Goal: Transaction & Acquisition: Obtain resource

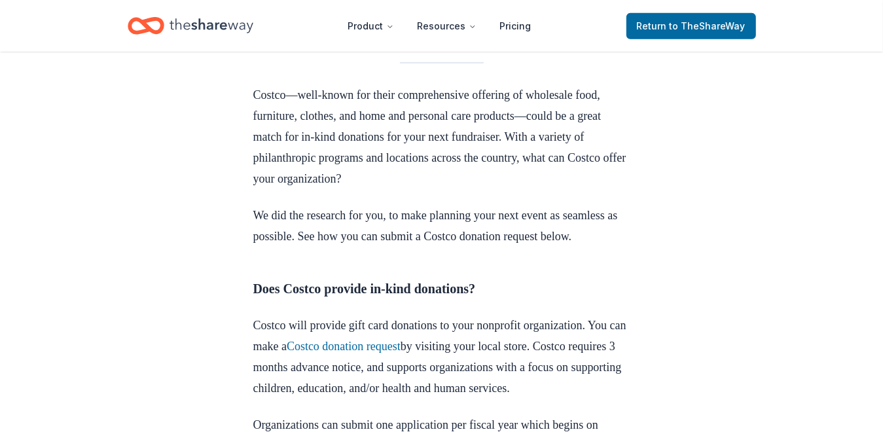
scroll to position [589, 0]
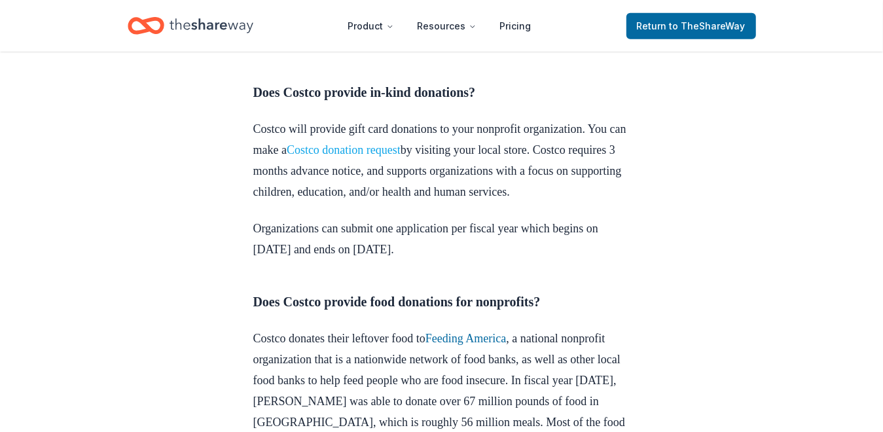
click at [393, 156] on link "Costco donation request" at bounding box center [344, 149] width 114 height 13
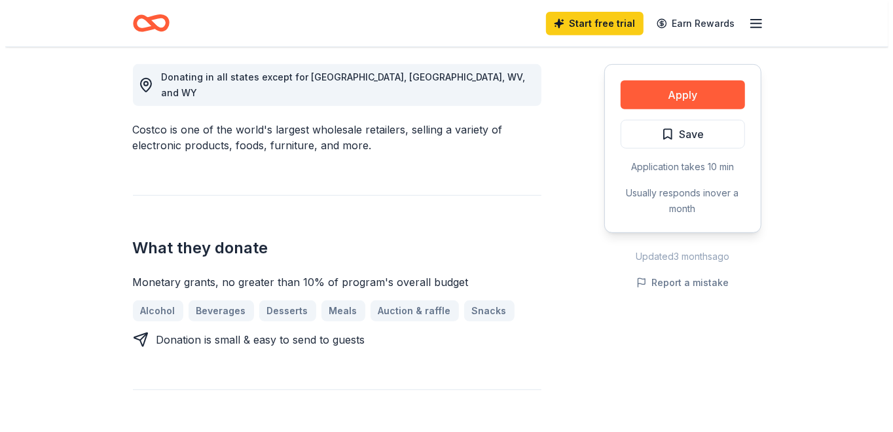
scroll to position [262, 0]
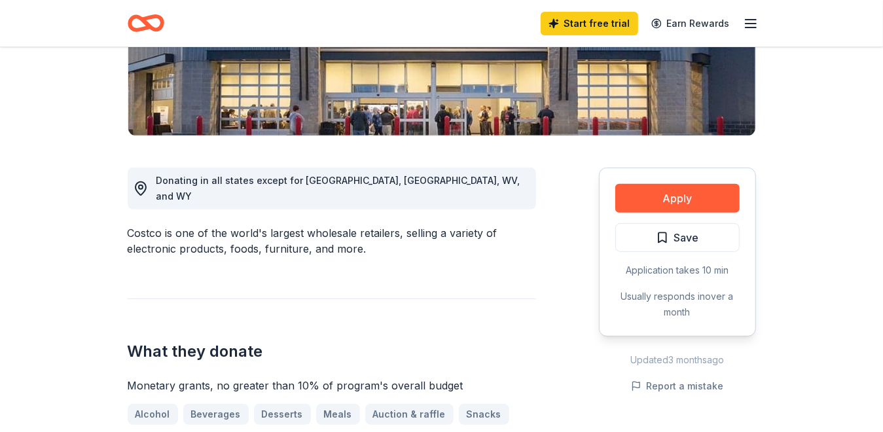
click at [750, 21] on icon "button" at bounding box center [751, 24] width 16 height 16
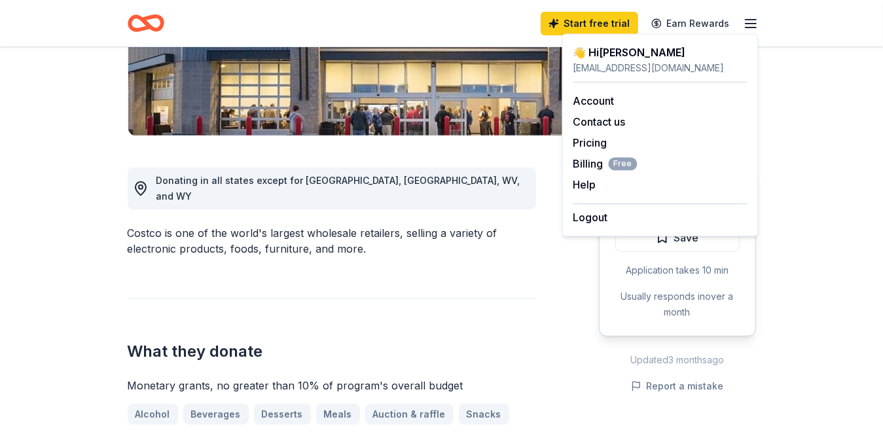
click at [545, 204] on div "Donating in all states except for AR, ME, WV, and WY Costco is one of the world…" at bounding box center [442, 409] width 628 height 546
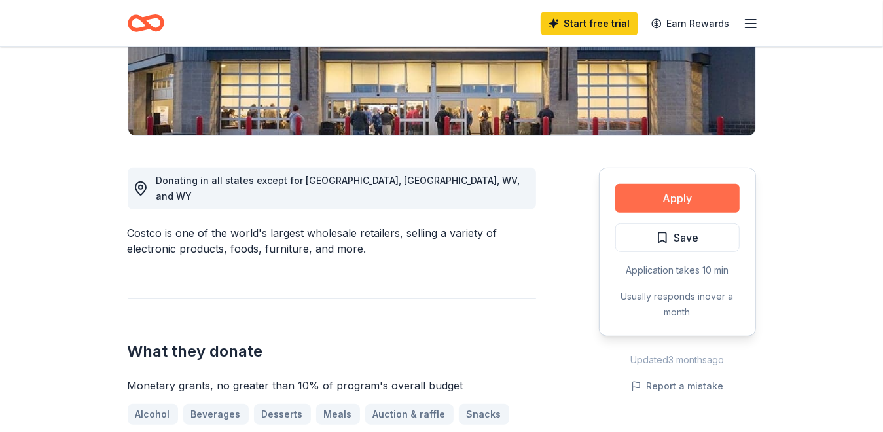
click at [646, 187] on button "Apply" at bounding box center [677, 198] width 124 height 29
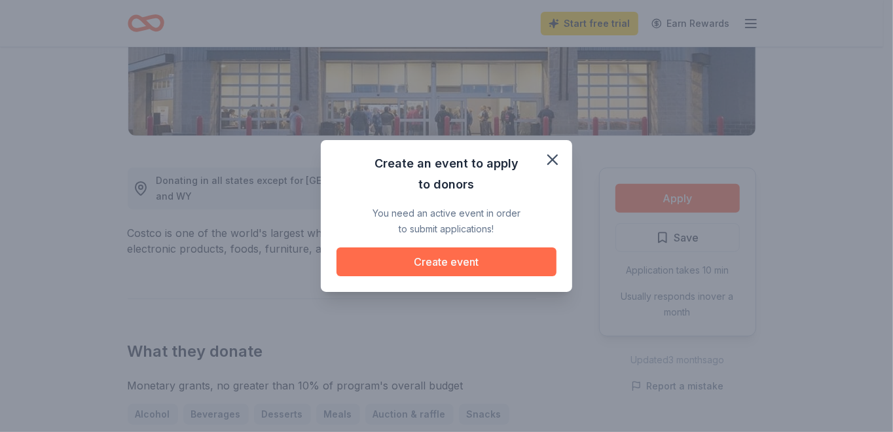
click at [388, 264] on button "Create event" at bounding box center [446, 261] width 220 height 29
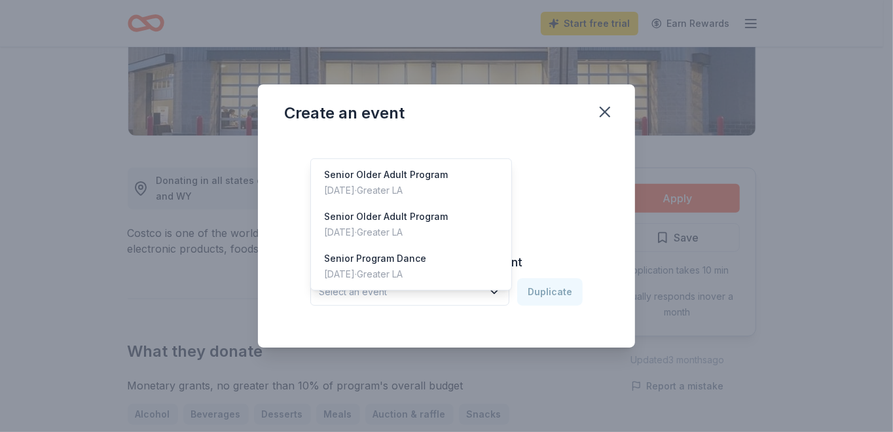
click at [486, 287] on button "Select an event" at bounding box center [409, 291] width 199 height 27
drag, startPoint x: 422, startPoint y: 179, endPoint x: 424, endPoint y: 192, distance: 13.4
click at [424, 192] on div "Senior Older Adult Program Jun 02, 2025 · Greater LA Senior Older Adult Program…" at bounding box center [411, 224] width 202 height 132
drag, startPoint x: 424, startPoint y: 192, endPoint x: 407, endPoint y: 177, distance: 22.7
click at [407, 183] on div "Jun 02, 2025 · Greater LA" at bounding box center [386, 191] width 124 height 16
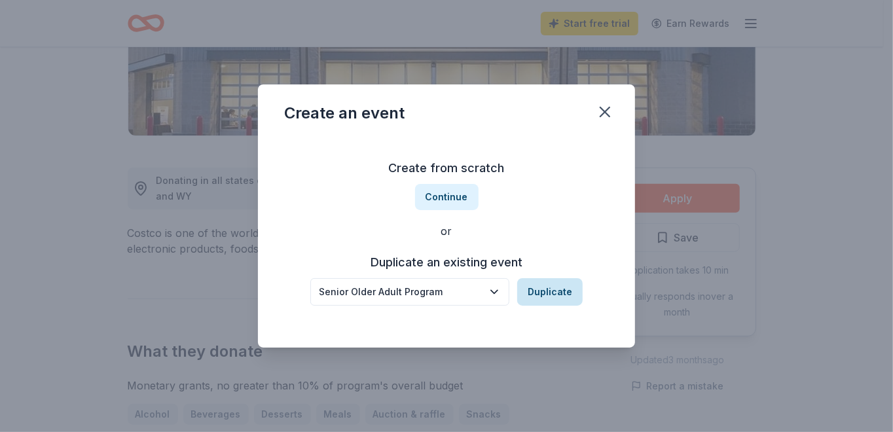
click at [537, 290] on button "Duplicate" at bounding box center [549, 291] width 65 height 27
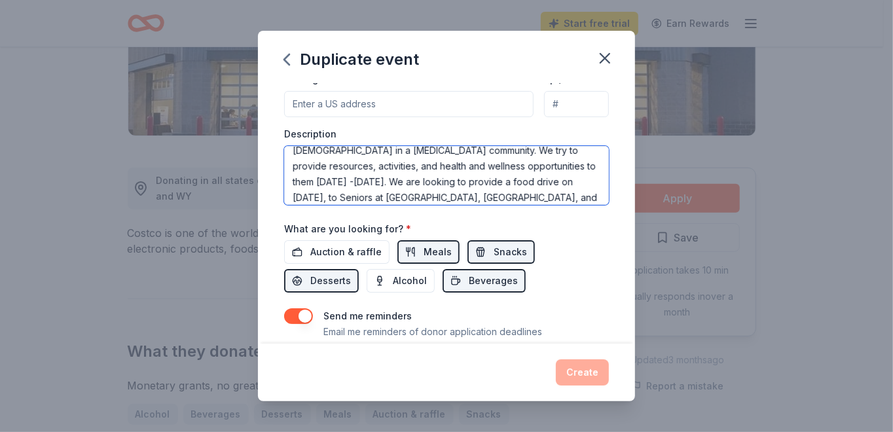
scroll to position [33, 0]
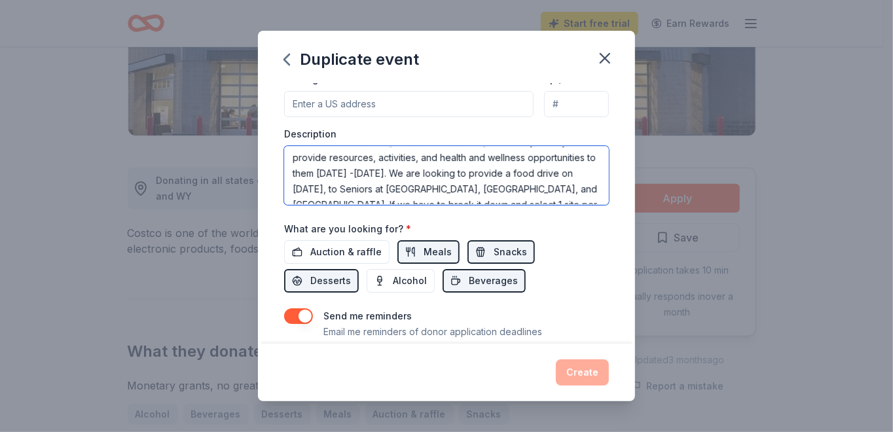
drag, startPoint x: 380, startPoint y: 172, endPoint x: 496, endPoint y: 174, distance: 115.2
click at [496, 174] on textarea "The Puente Valley district as host Seniors 55+ years old in a low income commun…" at bounding box center [446, 175] width 325 height 59
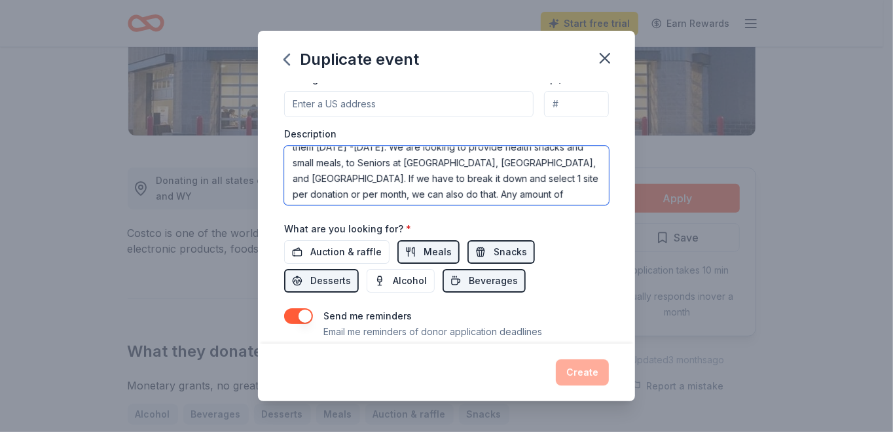
click at [526, 164] on textarea "The [PERSON_NAME][GEOGRAPHIC_DATA] as host Seniors [DEMOGRAPHIC_DATA] in a [MED…" at bounding box center [446, 175] width 325 height 59
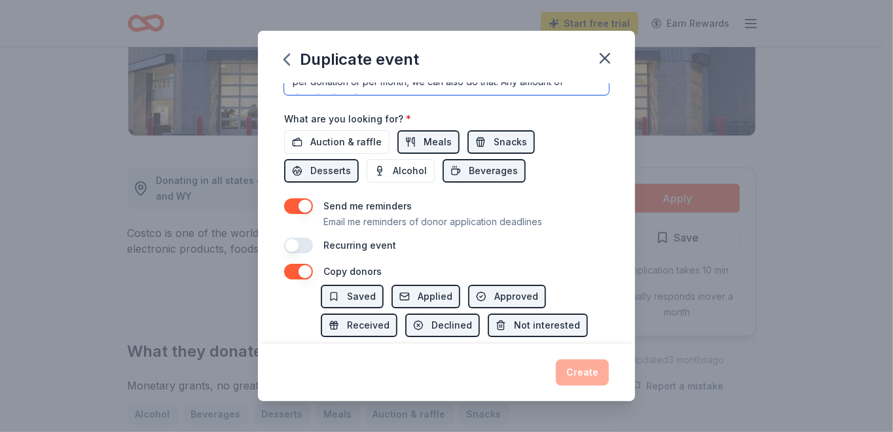
scroll to position [458, 0]
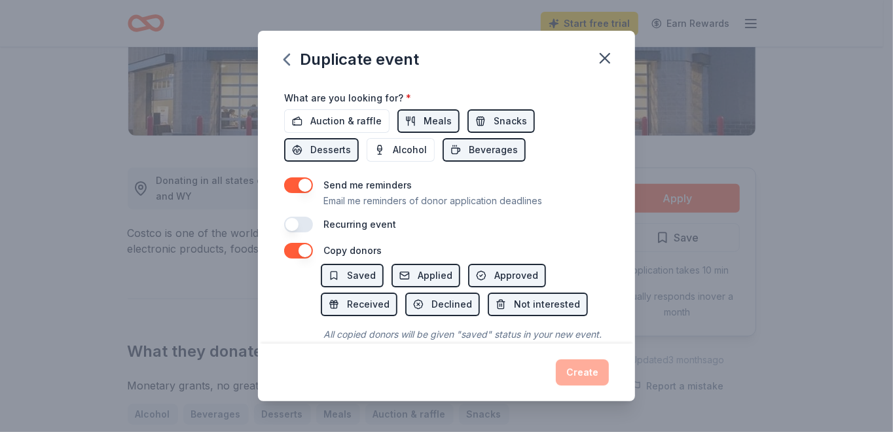
type textarea "The [PERSON_NAME][GEOGRAPHIC_DATA] as host Seniors [DEMOGRAPHIC_DATA] in a [MED…"
click at [299, 231] on button "button" at bounding box center [298, 225] width 29 height 16
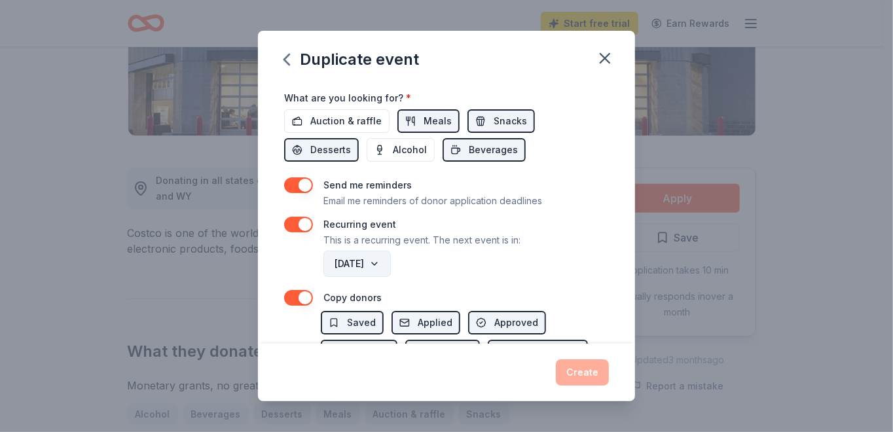
click at [391, 264] on button "September 2026" at bounding box center [356, 264] width 67 height 26
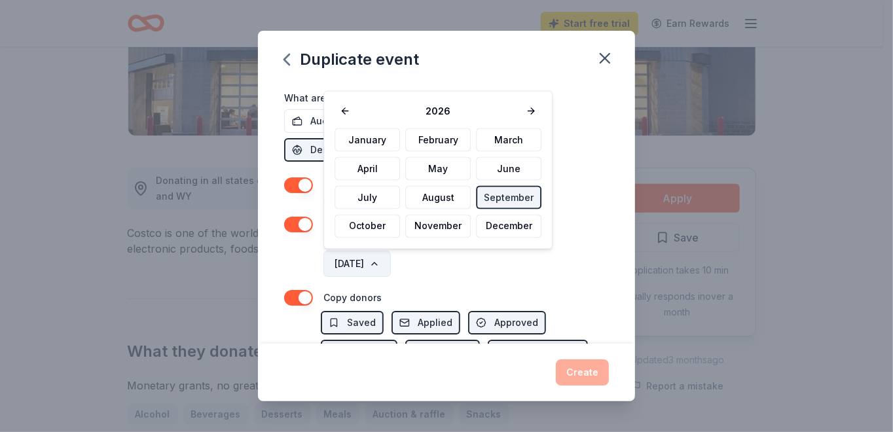
click at [391, 257] on button "September 2026" at bounding box center [356, 264] width 67 height 26
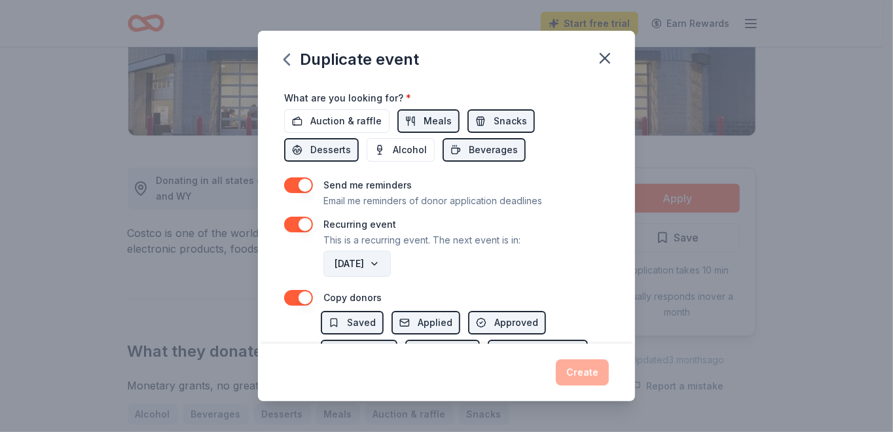
click at [391, 264] on button "September 2026" at bounding box center [356, 264] width 67 height 26
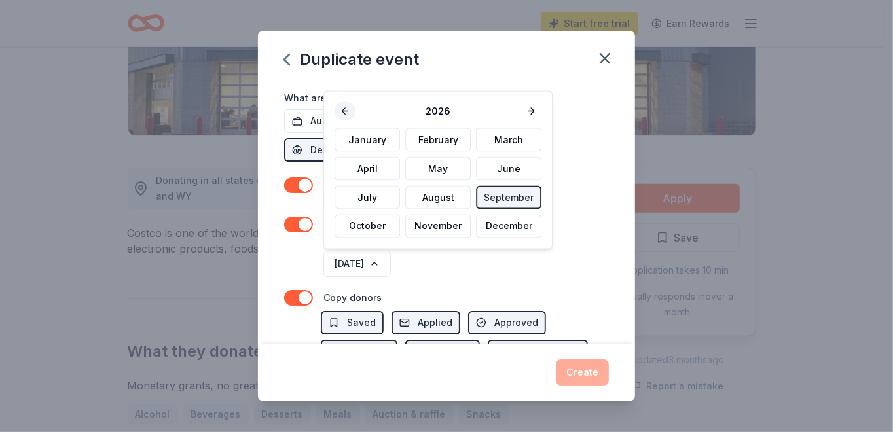
click at [344, 110] on button at bounding box center [345, 111] width 21 height 18
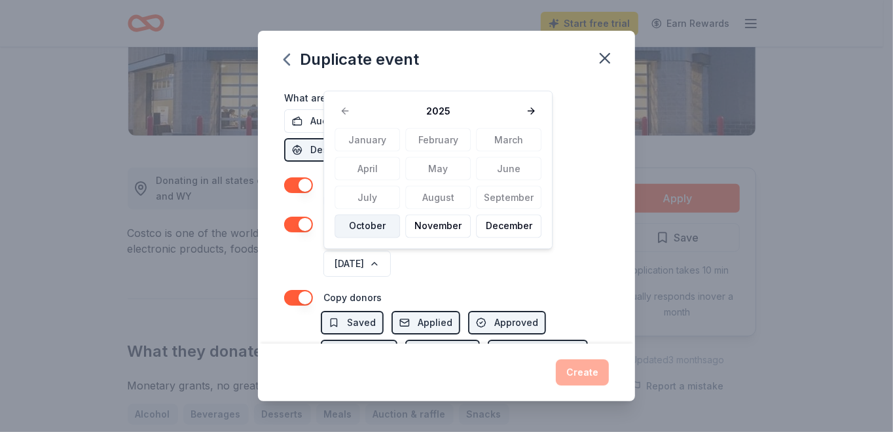
click at [377, 221] on button "October" at bounding box center [367, 227] width 65 height 24
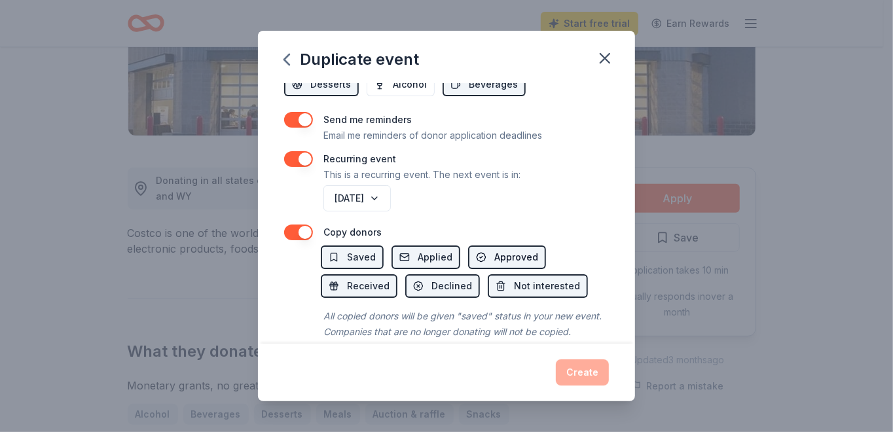
scroll to position [560, 0]
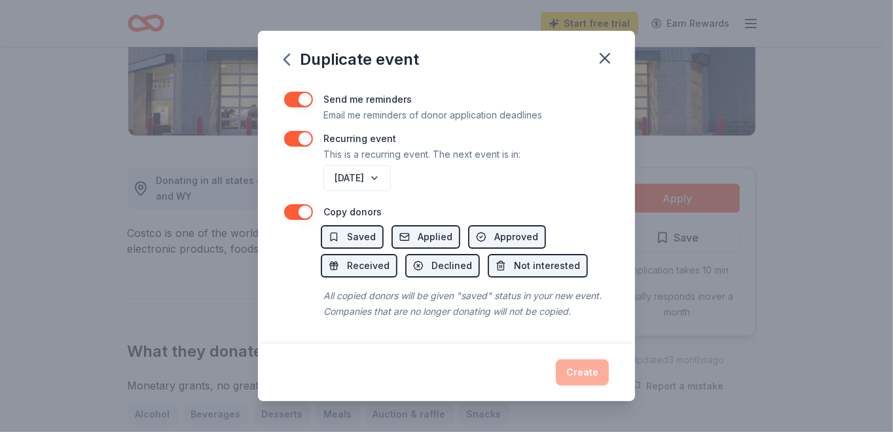
click at [578, 378] on div "Create" at bounding box center [446, 372] width 325 height 26
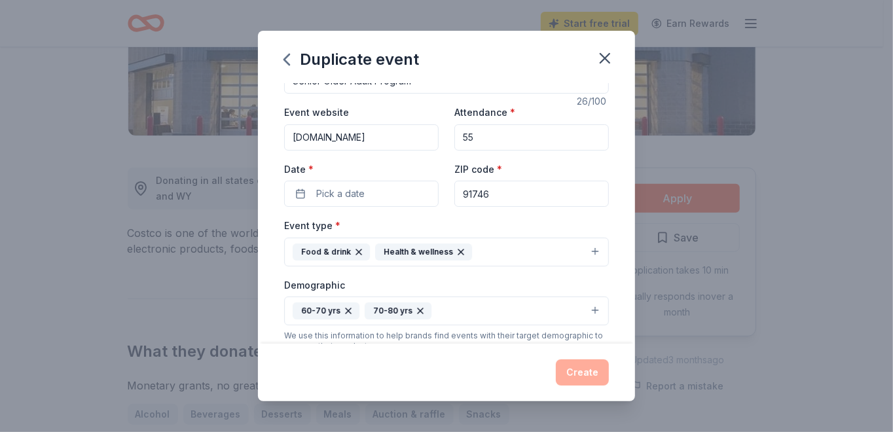
scroll to position [36, 0]
click at [408, 195] on button "Pick a date" at bounding box center [361, 194] width 155 height 26
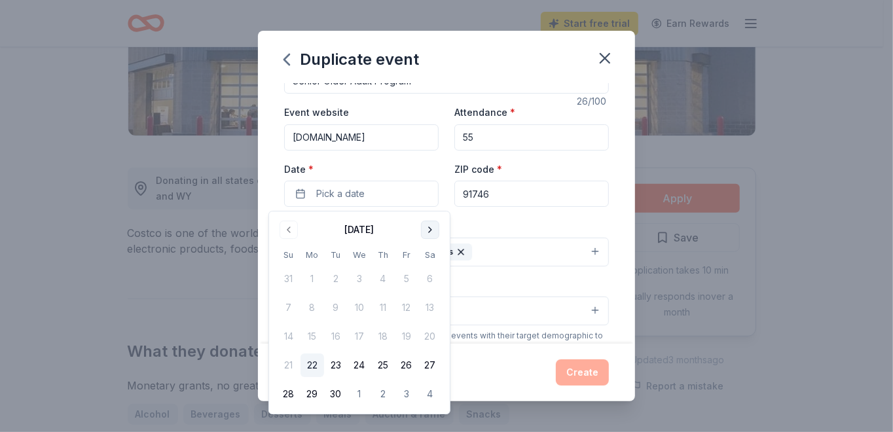
click at [426, 231] on button "Go to next month" at bounding box center [430, 230] width 18 height 18
click at [410, 311] on button "10" at bounding box center [407, 308] width 24 height 24
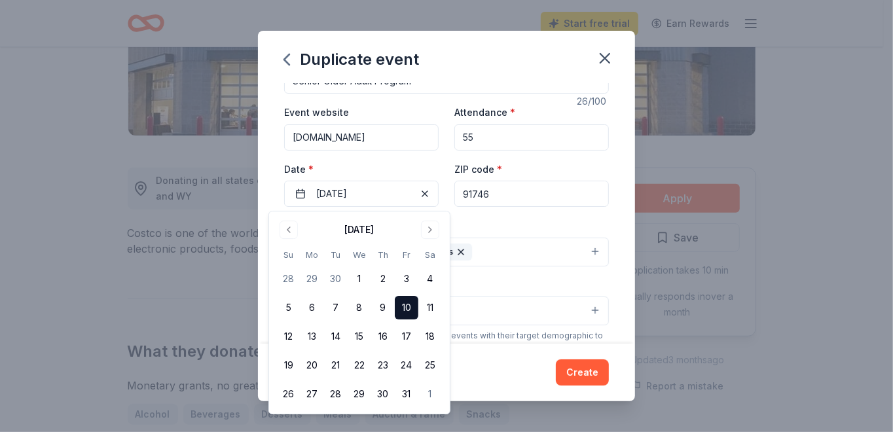
click at [532, 225] on div "Event type * Food & drink Health & wellness" at bounding box center [446, 241] width 325 height 49
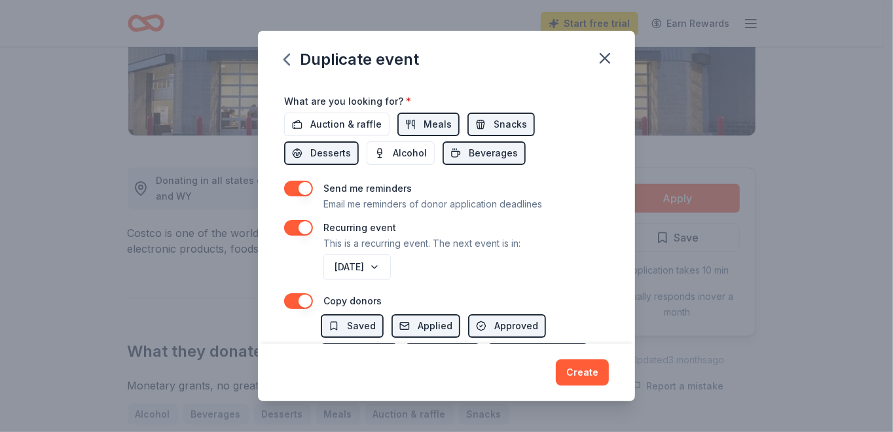
scroll to position [560, 0]
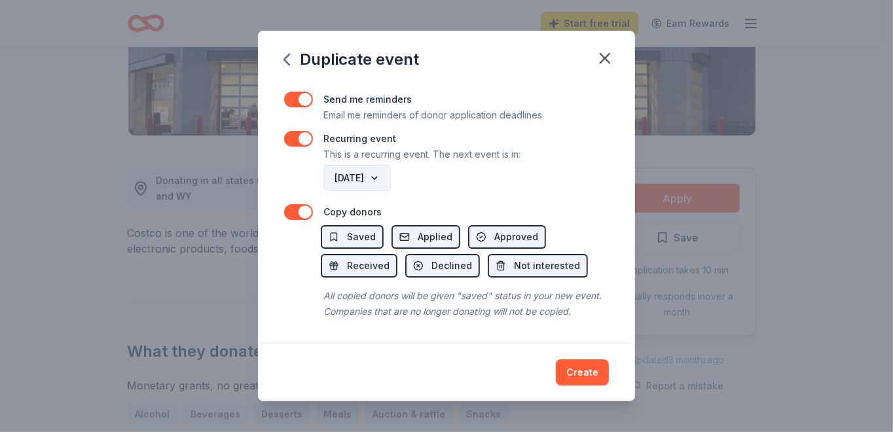
click at [373, 171] on button "October 2025" at bounding box center [356, 178] width 67 height 26
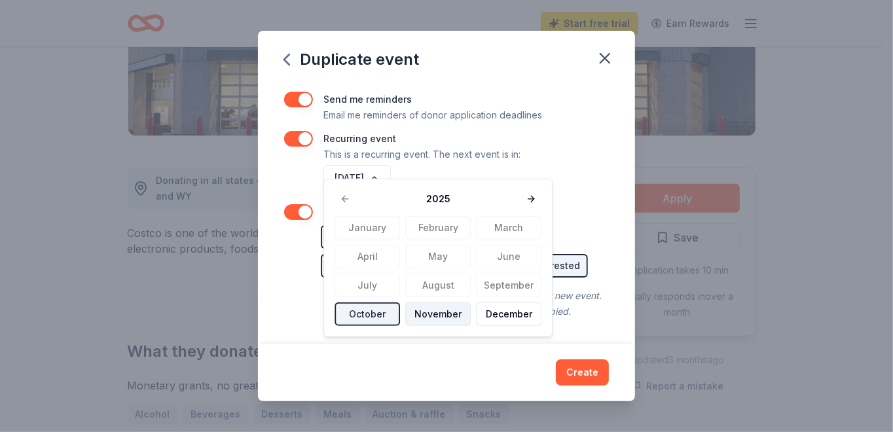
click at [440, 311] on button "November" at bounding box center [437, 314] width 65 height 24
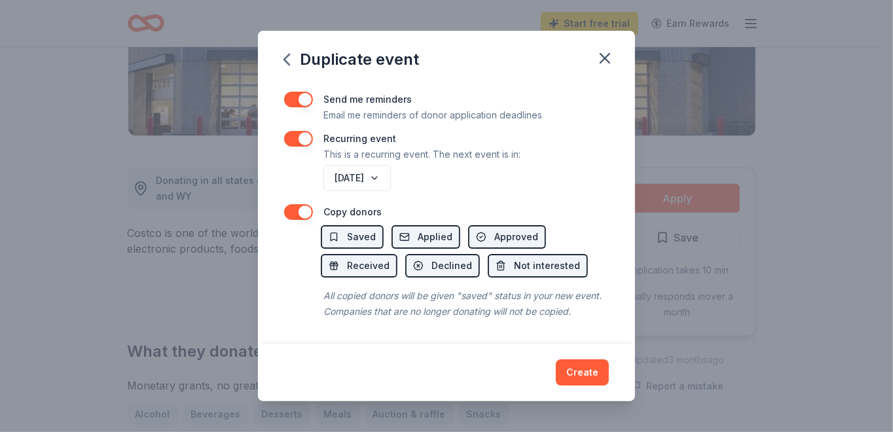
drag, startPoint x: 572, startPoint y: 369, endPoint x: 557, endPoint y: 361, distance: 17.0
click at [572, 369] on button "Create" at bounding box center [582, 372] width 53 height 26
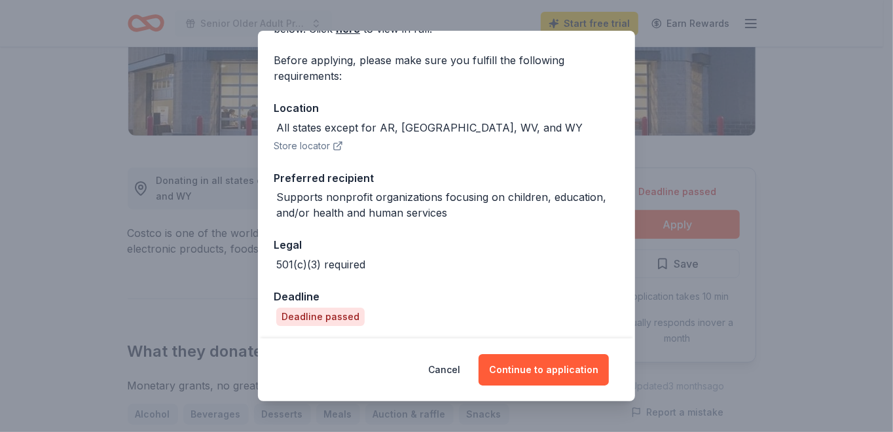
scroll to position [92, 0]
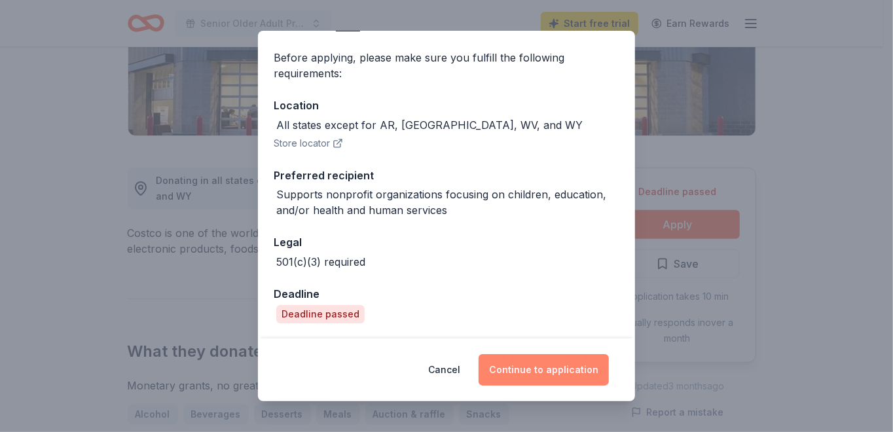
click at [518, 369] on button "Continue to application" at bounding box center [544, 369] width 130 height 31
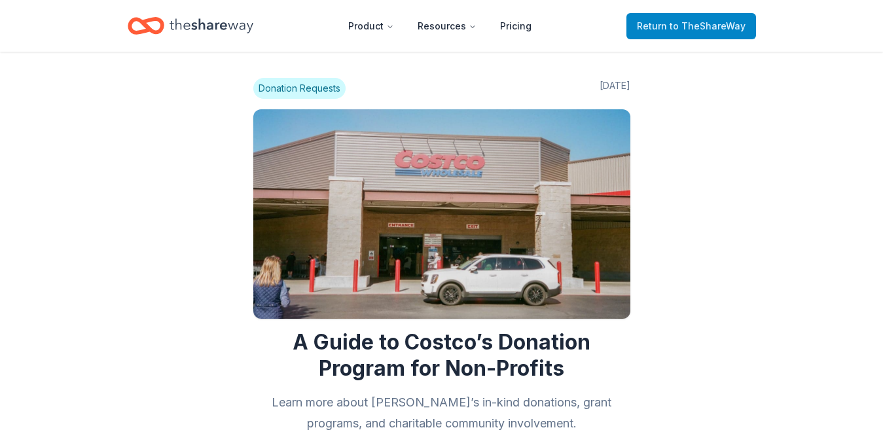
scroll to position [515, 0]
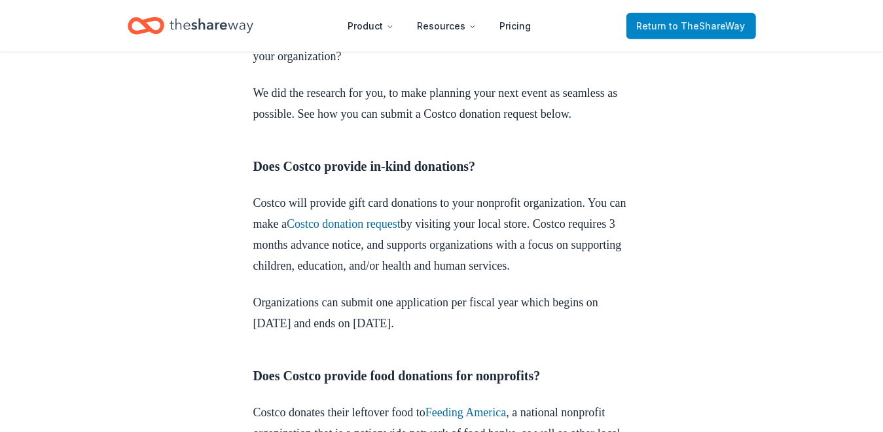
click at [673, 32] on span "Return to TheShareWay" at bounding box center [691, 26] width 109 height 16
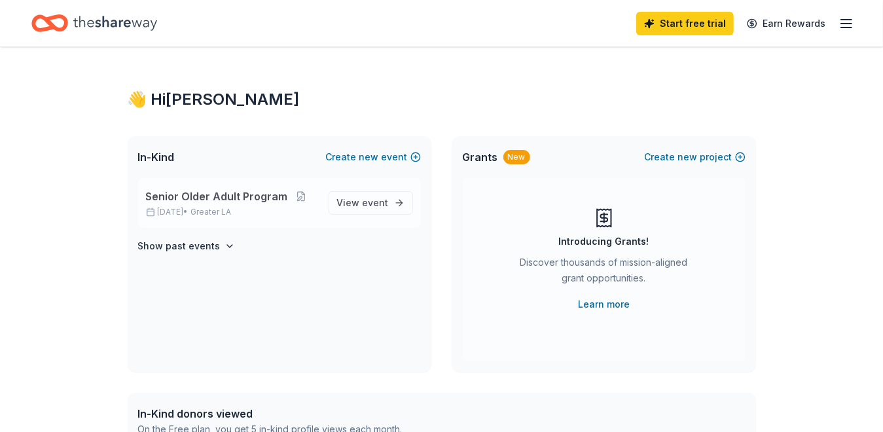
click at [225, 191] on span "Senior Older Adult Program" at bounding box center [217, 197] width 142 height 16
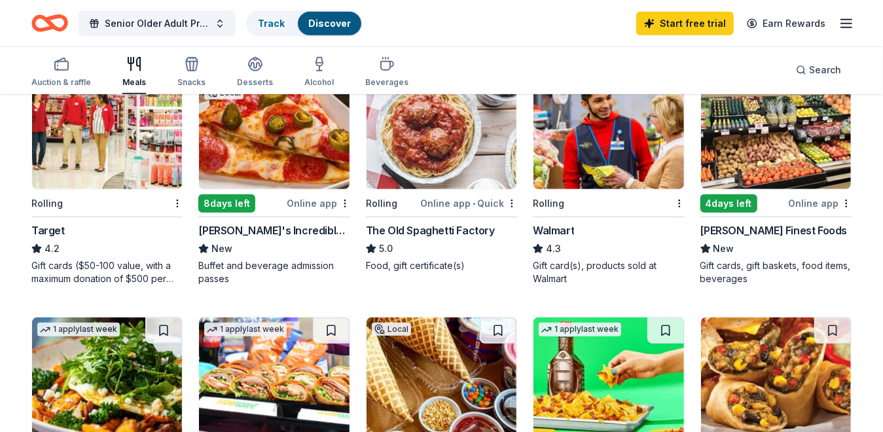
scroll to position [458, 0]
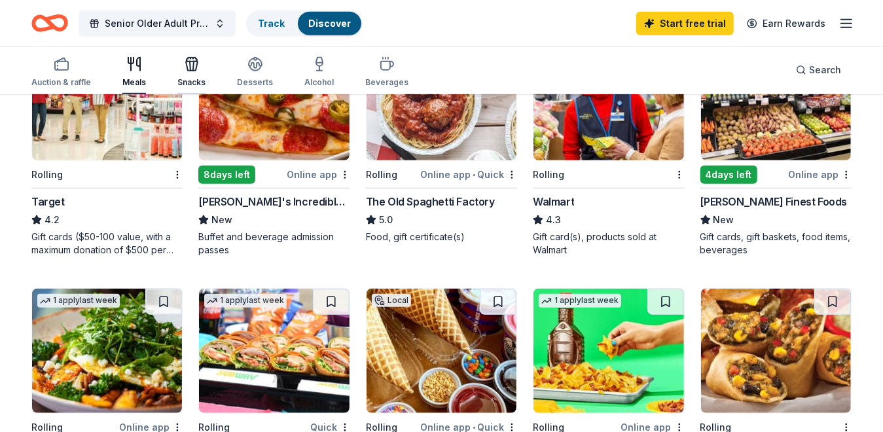
click at [195, 69] on icon "button" at bounding box center [192, 64] width 16 height 16
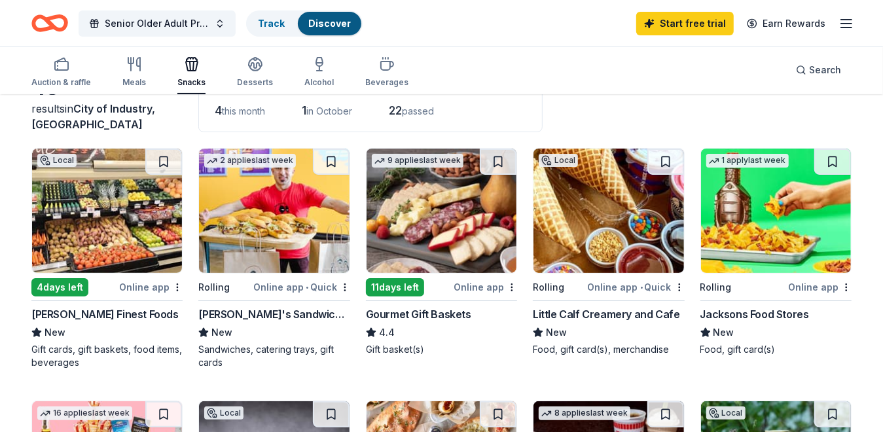
scroll to position [196, 0]
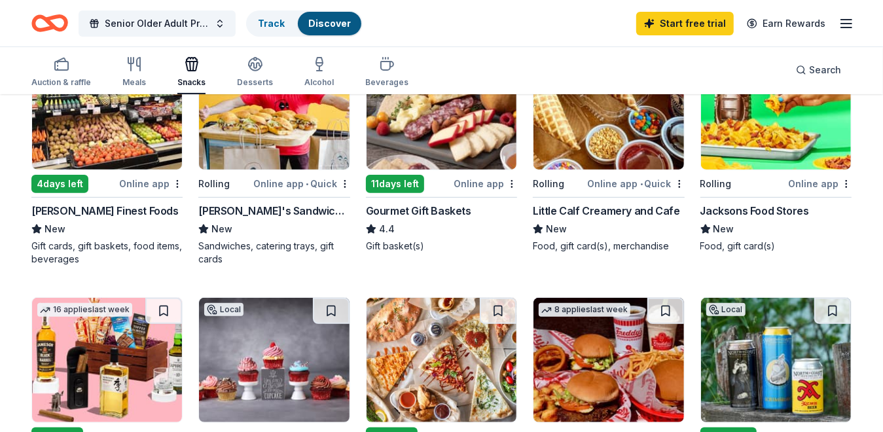
click at [82, 184] on div "4 days left" at bounding box center [59, 184] width 57 height 18
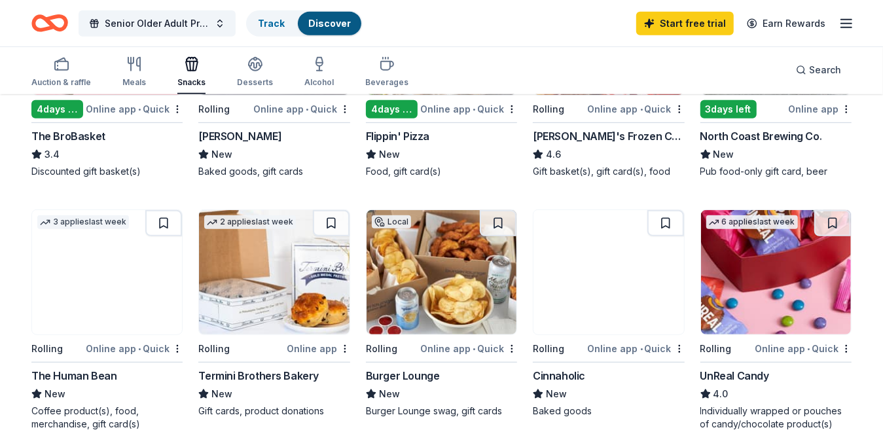
scroll to position [655, 0]
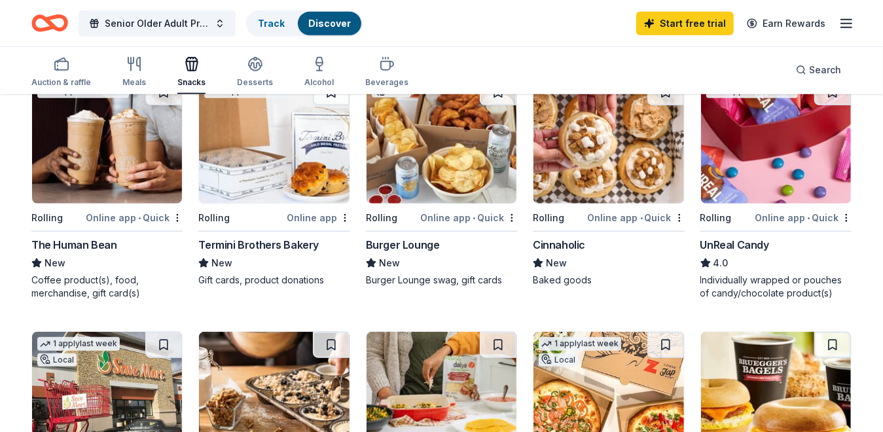
click at [566, 223] on div "Rolling" at bounding box center [559, 217] width 52 height 16
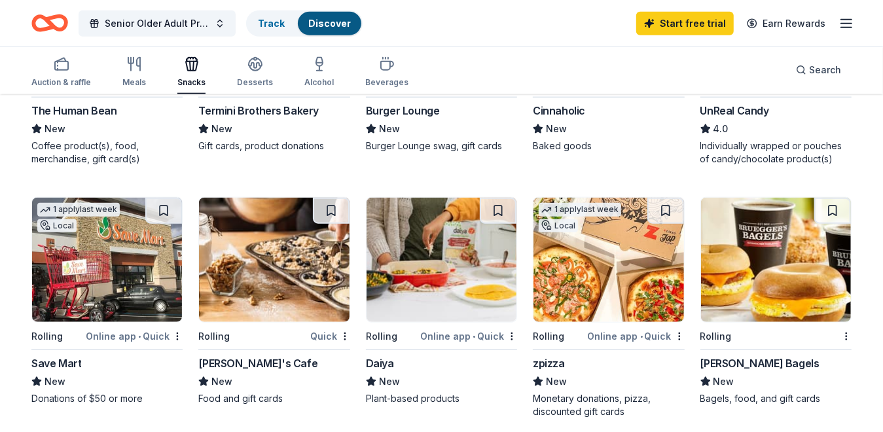
scroll to position [917, 0]
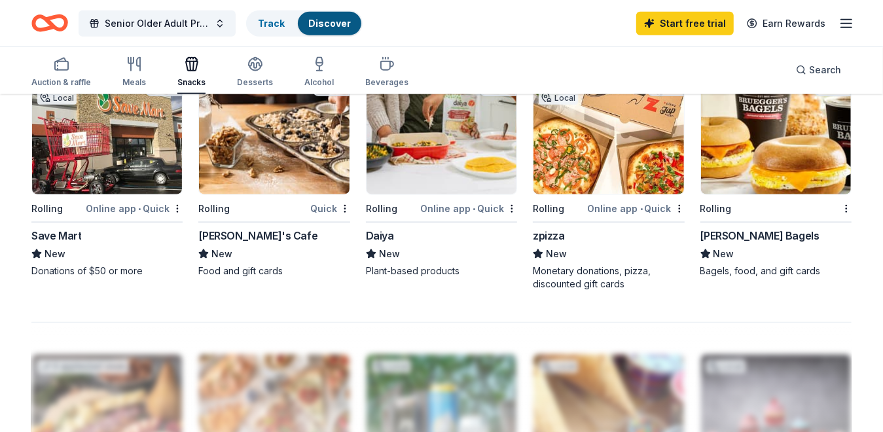
click at [250, 228] on div "Mimi's Cafe" at bounding box center [257, 236] width 119 height 16
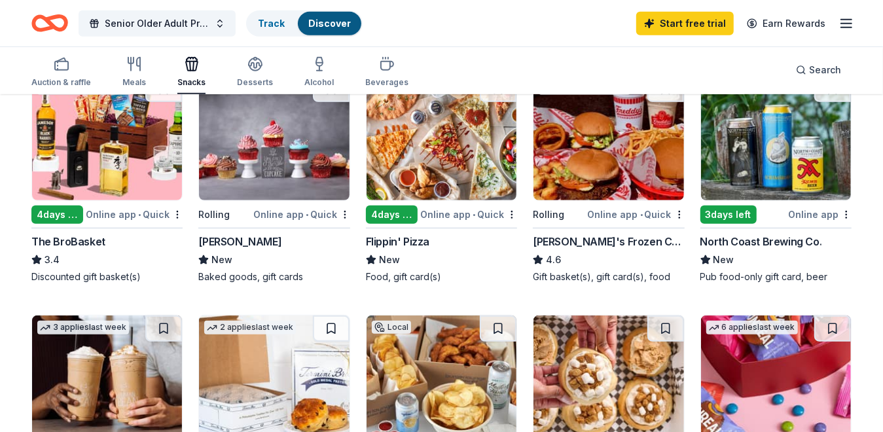
scroll to position [524, 0]
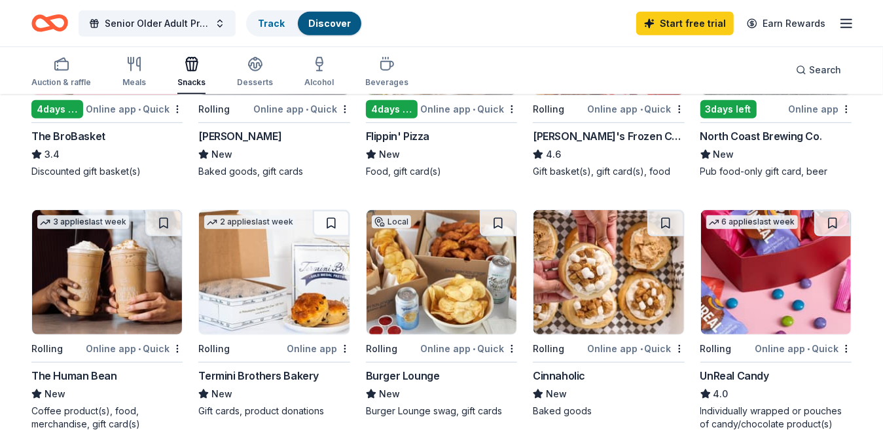
click at [55, 318] on img at bounding box center [107, 272] width 150 height 124
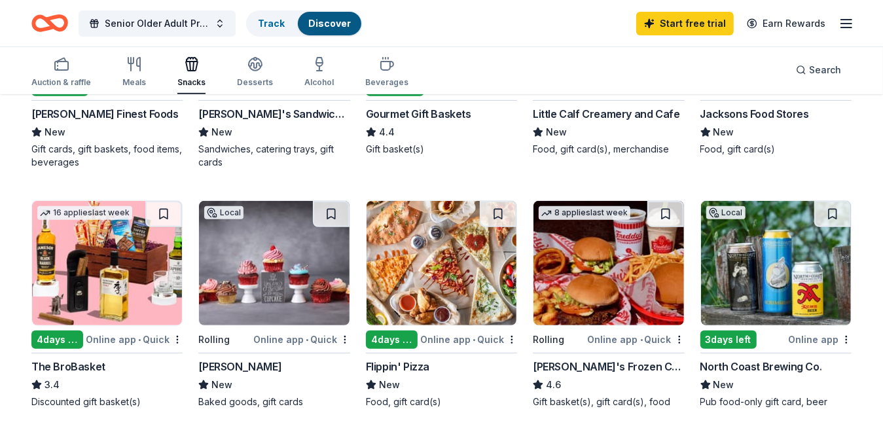
scroll to position [262, 0]
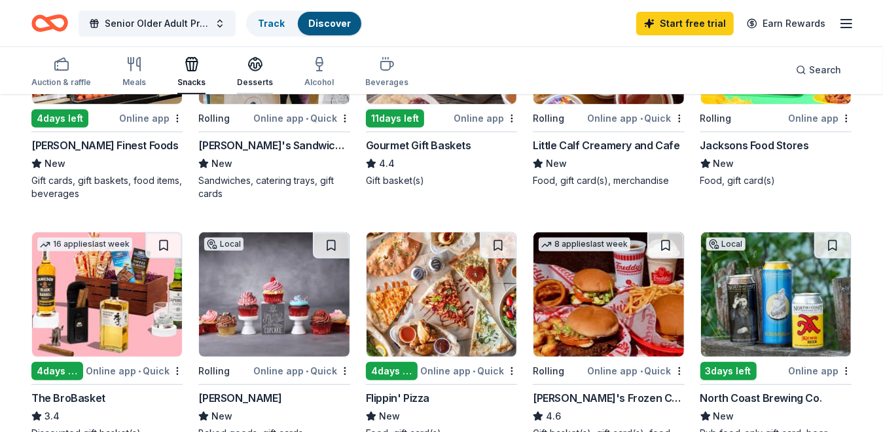
click at [252, 77] on div "Desserts" at bounding box center [255, 82] width 36 height 10
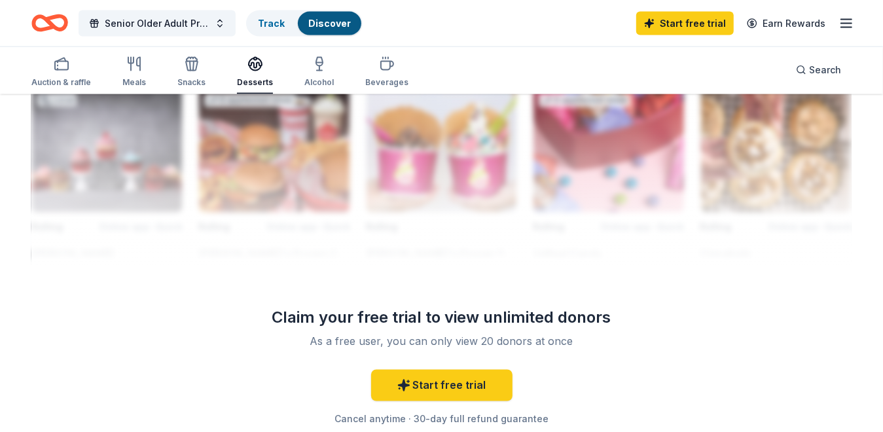
scroll to position [1330, 0]
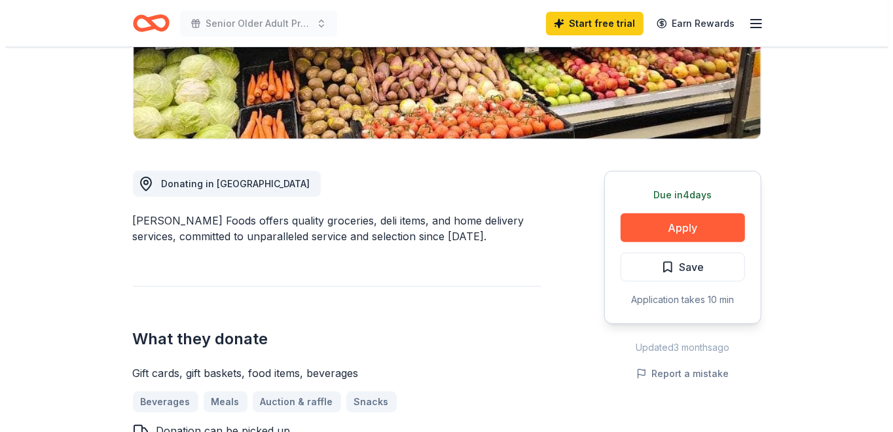
scroll to position [262, 0]
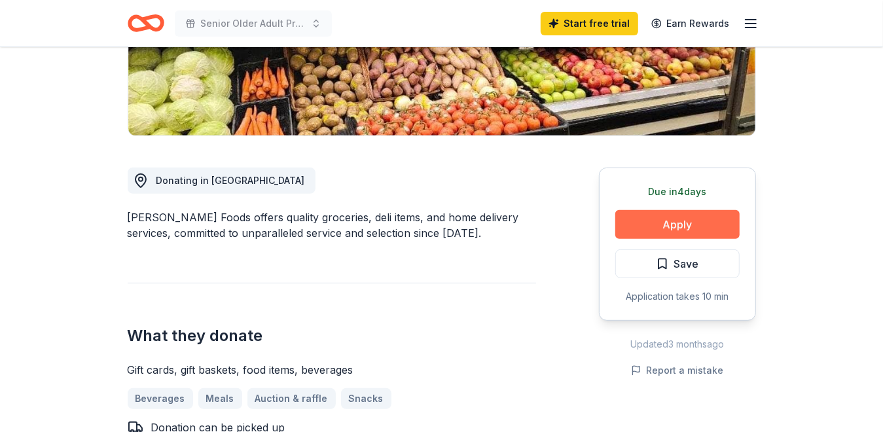
click at [637, 227] on button "Apply" at bounding box center [677, 224] width 124 height 29
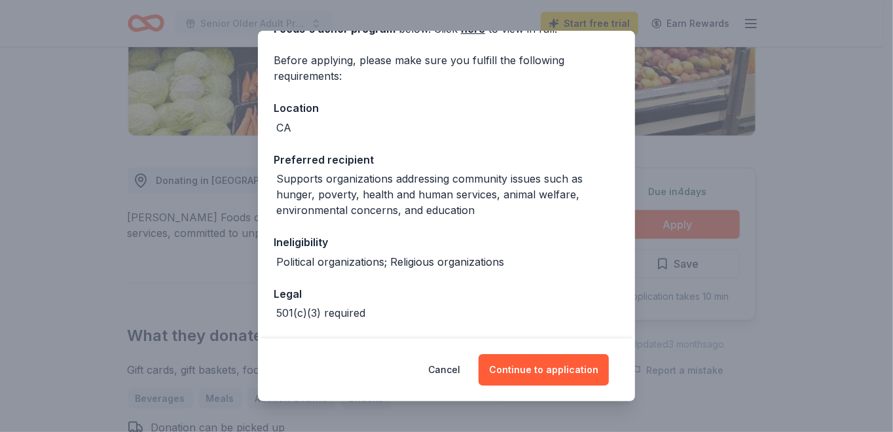
scroll to position [196, 0]
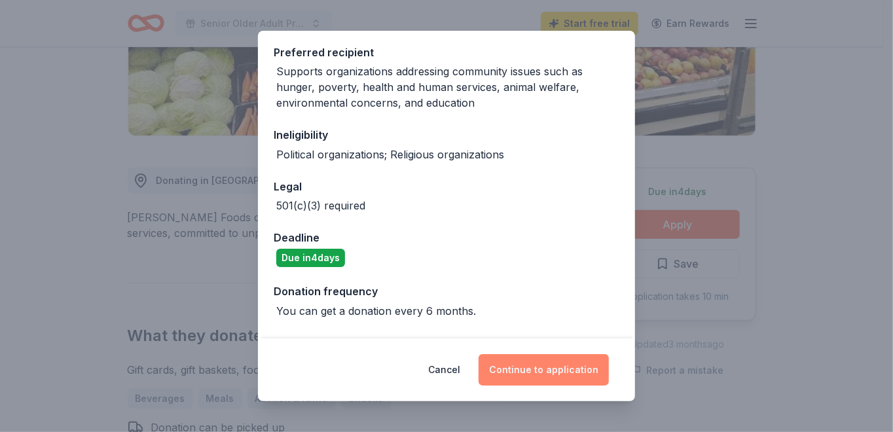
click at [526, 372] on button "Continue to application" at bounding box center [544, 369] width 130 height 31
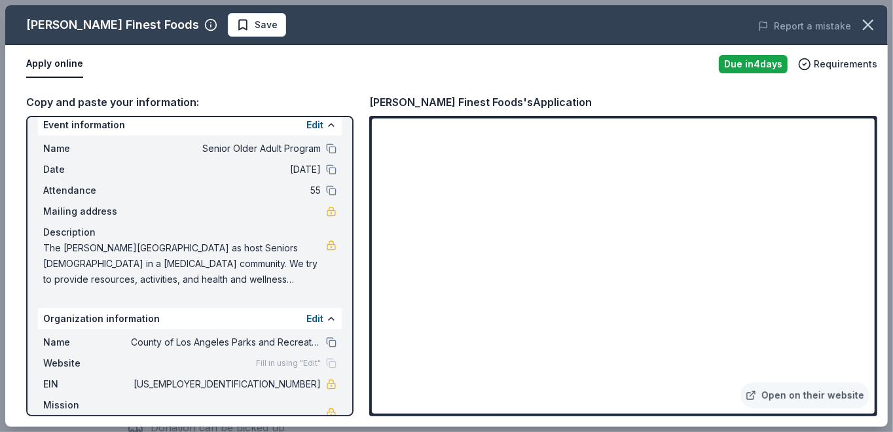
scroll to position [0, 0]
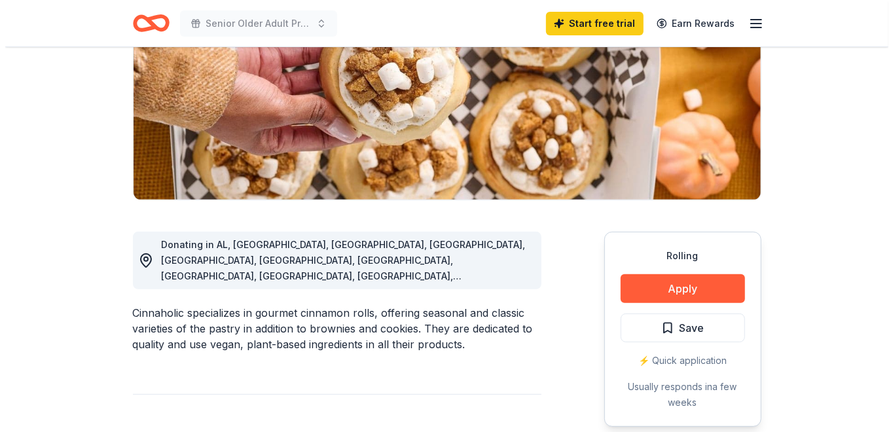
scroll to position [262, 0]
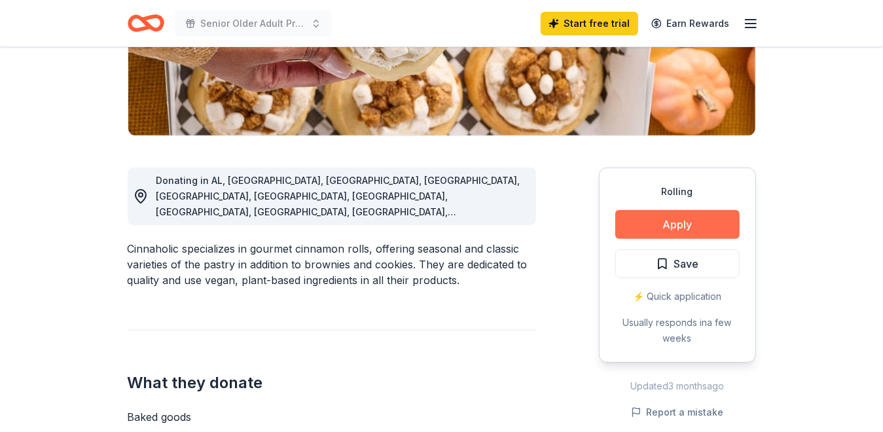
click at [645, 224] on button "Apply" at bounding box center [677, 224] width 124 height 29
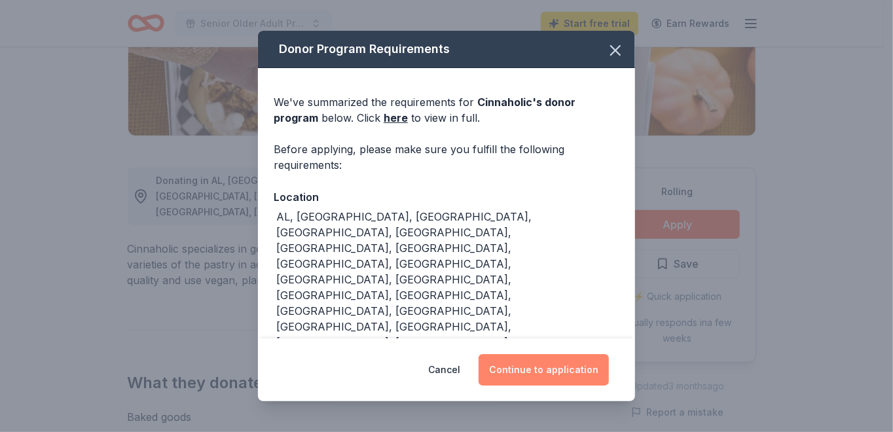
click at [536, 372] on button "Continue to application" at bounding box center [544, 369] width 130 height 31
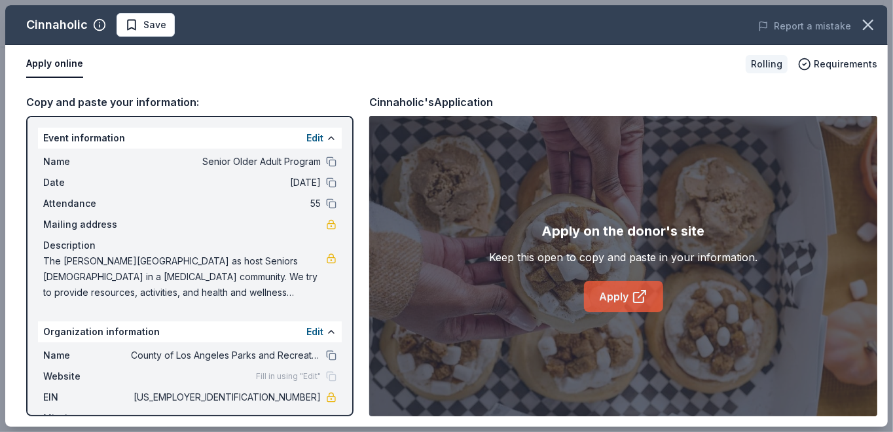
click at [598, 293] on link "Apply" at bounding box center [623, 296] width 79 height 31
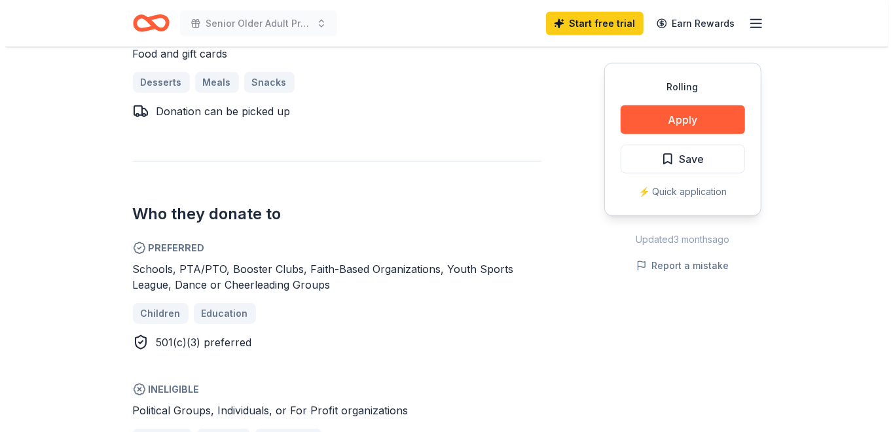
scroll to position [589, 0]
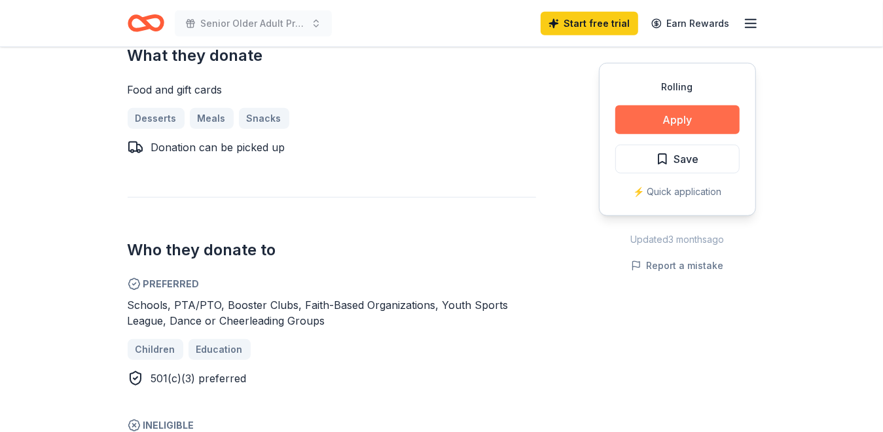
click at [640, 130] on button "Apply" at bounding box center [677, 119] width 124 height 29
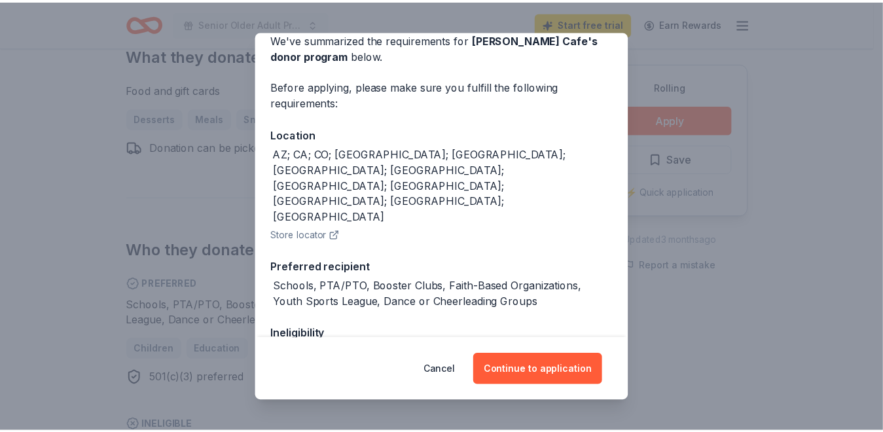
scroll to position [143, 0]
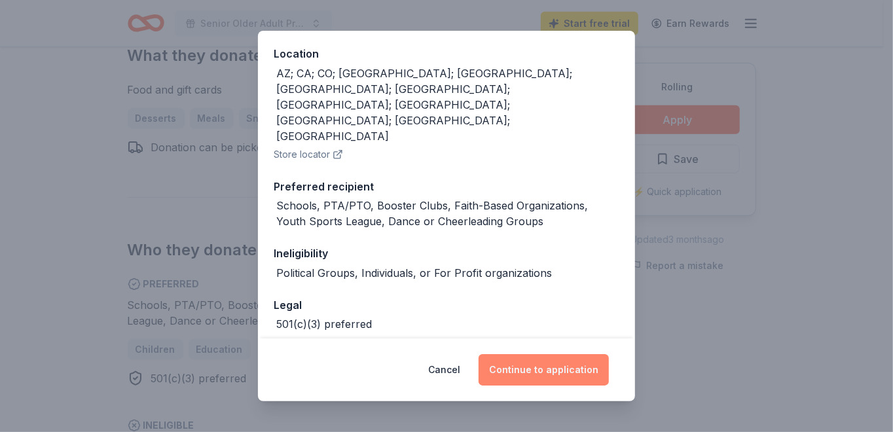
click at [550, 378] on button "Continue to application" at bounding box center [544, 369] width 130 height 31
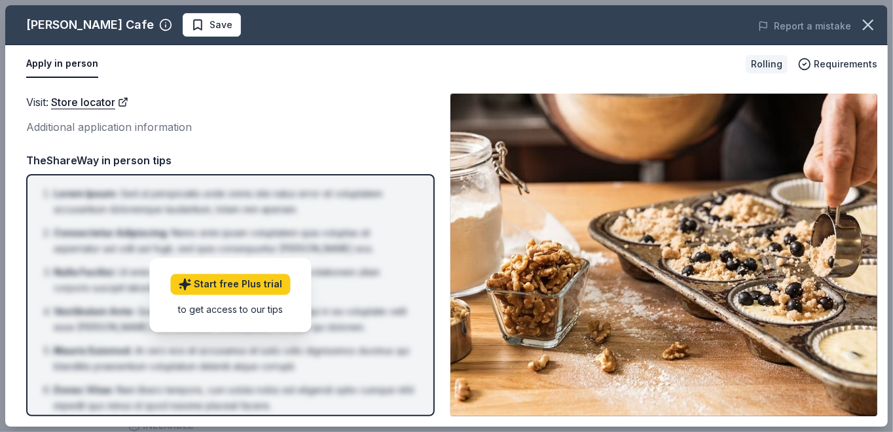
click at [54, 69] on button "Apply in person" at bounding box center [62, 63] width 72 height 27
click at [867, 24] on icon "button" at bounding box center [868, 24] width 9 height 9
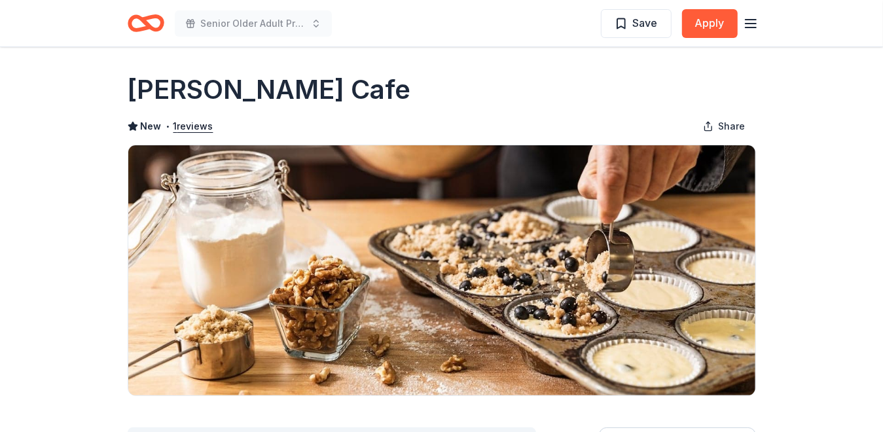
scroll to position [0, 0]
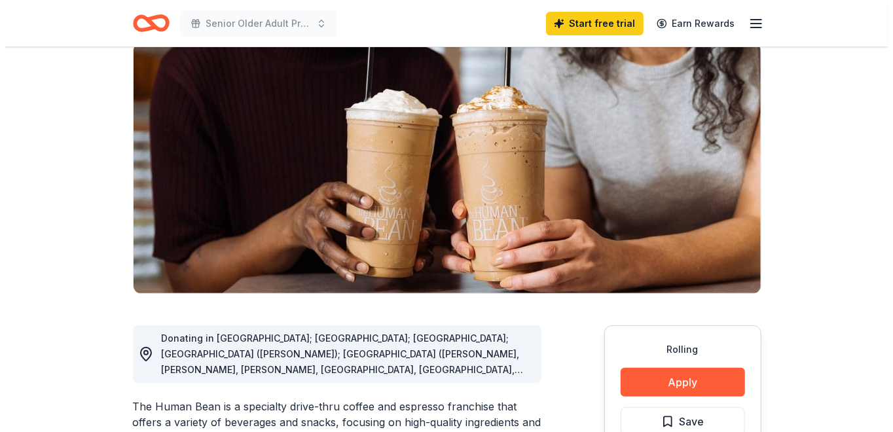
scroll to position [196, 0]
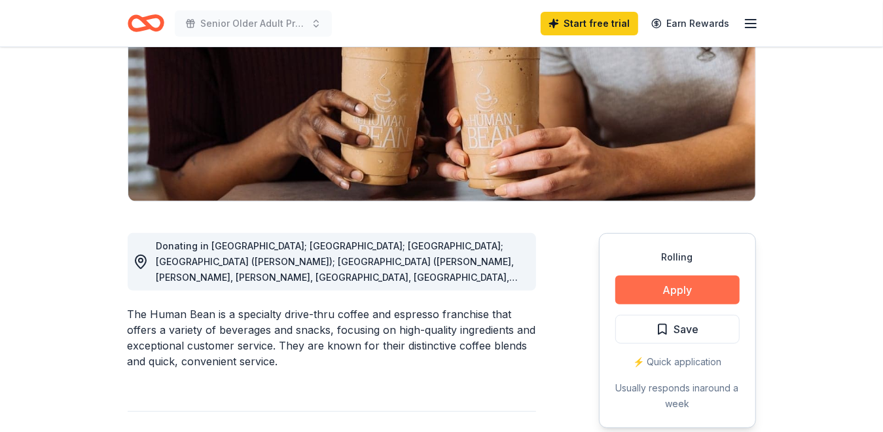
click at [665, 289] on button "Apply" at bounding box center [677, 290] width 124 height 29
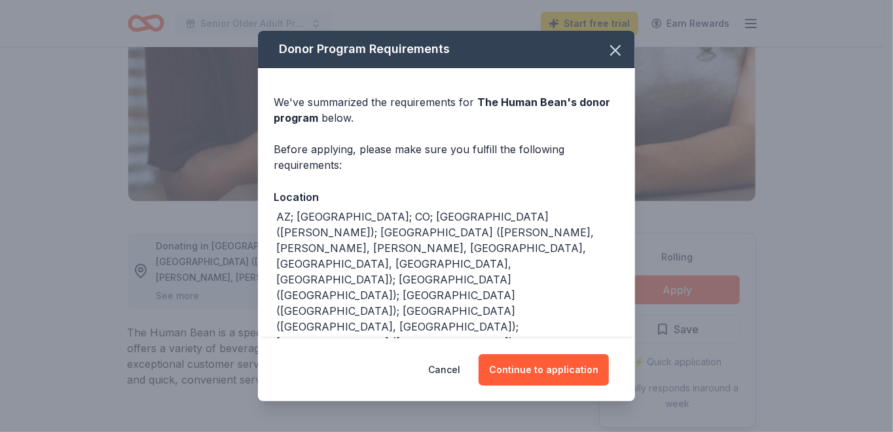
scroll to position [65, 0]
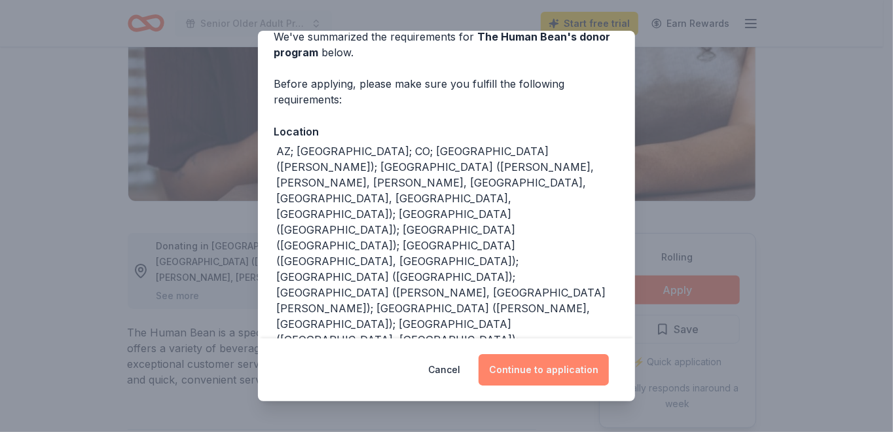
click at [543, 371] on button "Continue to application" at bounding box center [544, 369] width 130 height 31
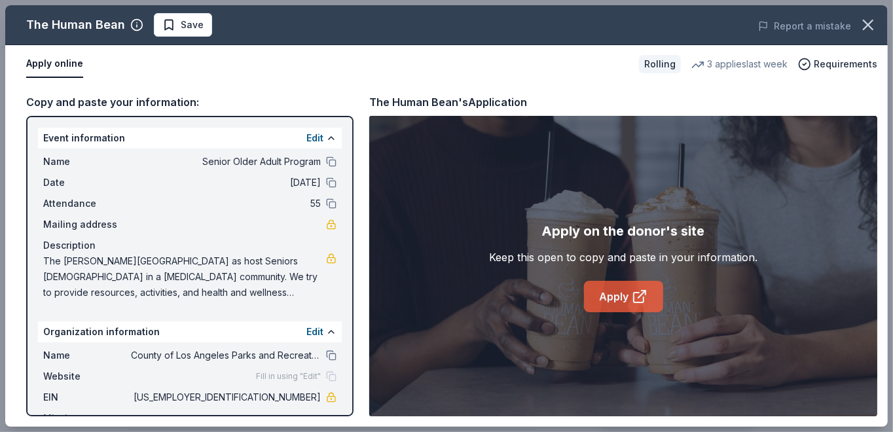
click at [620, 294] on link "Apply" at bounding box center [623, 296] width 79 height 31
